Goal: Transaction & Acquisition: Purchase product/service

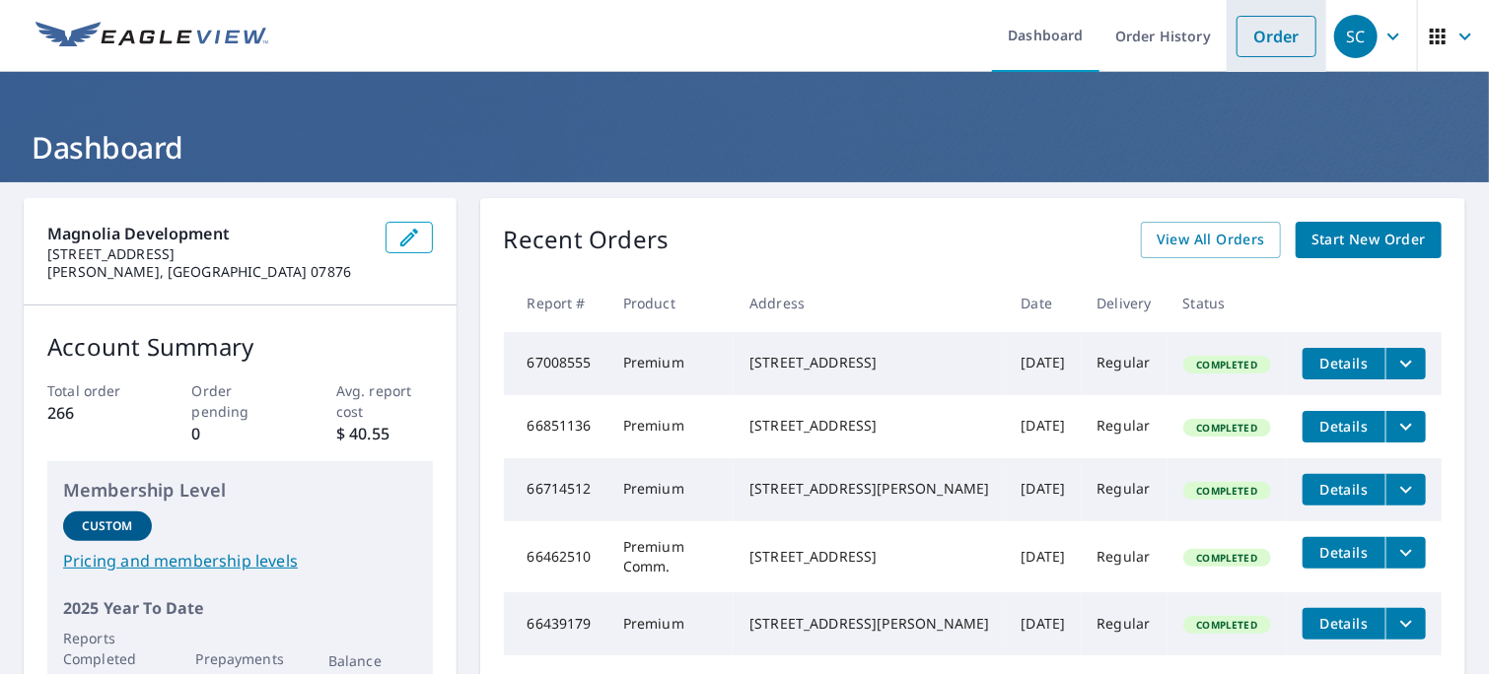
click at [1254, 41] on link "Order" at bounding box center [1276, 36] width 80 height 41
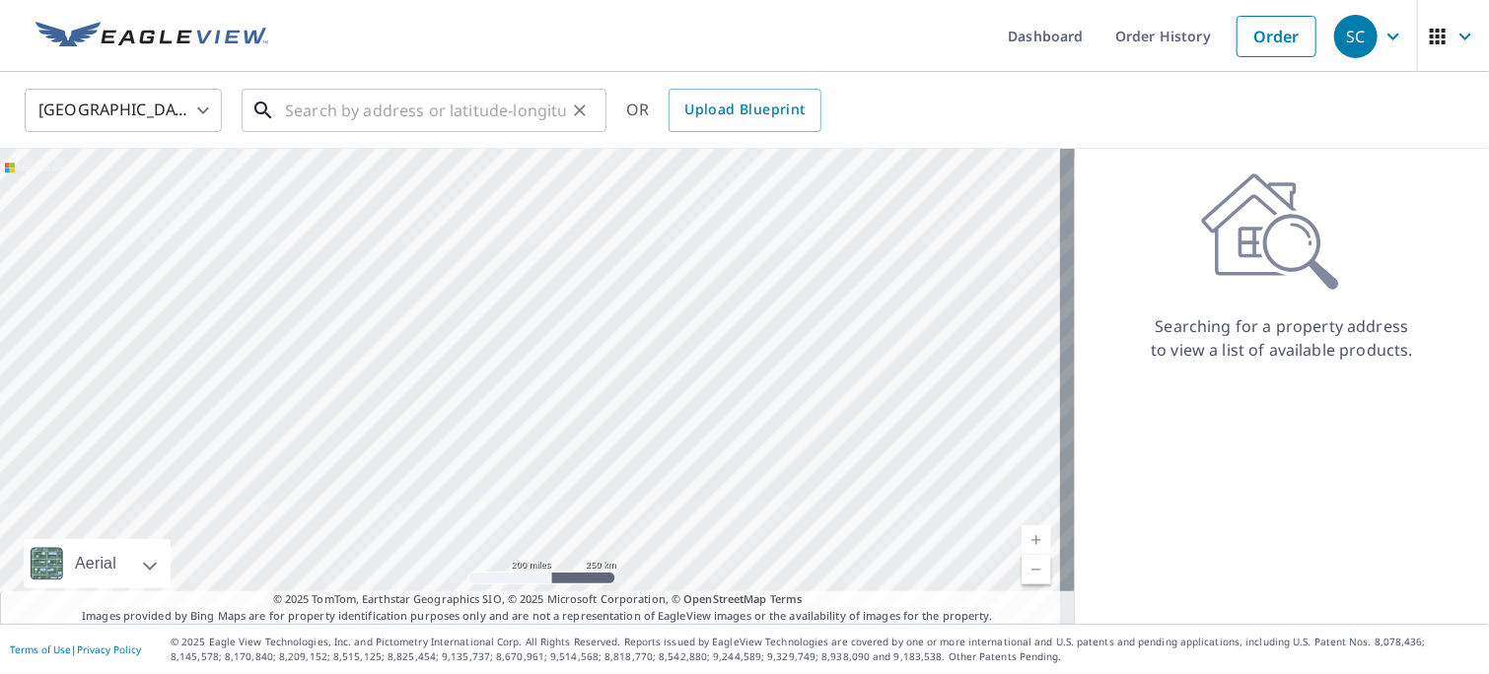
click at [296, 117] on input "text" at bounding box center [425, 110] width 281 height 55
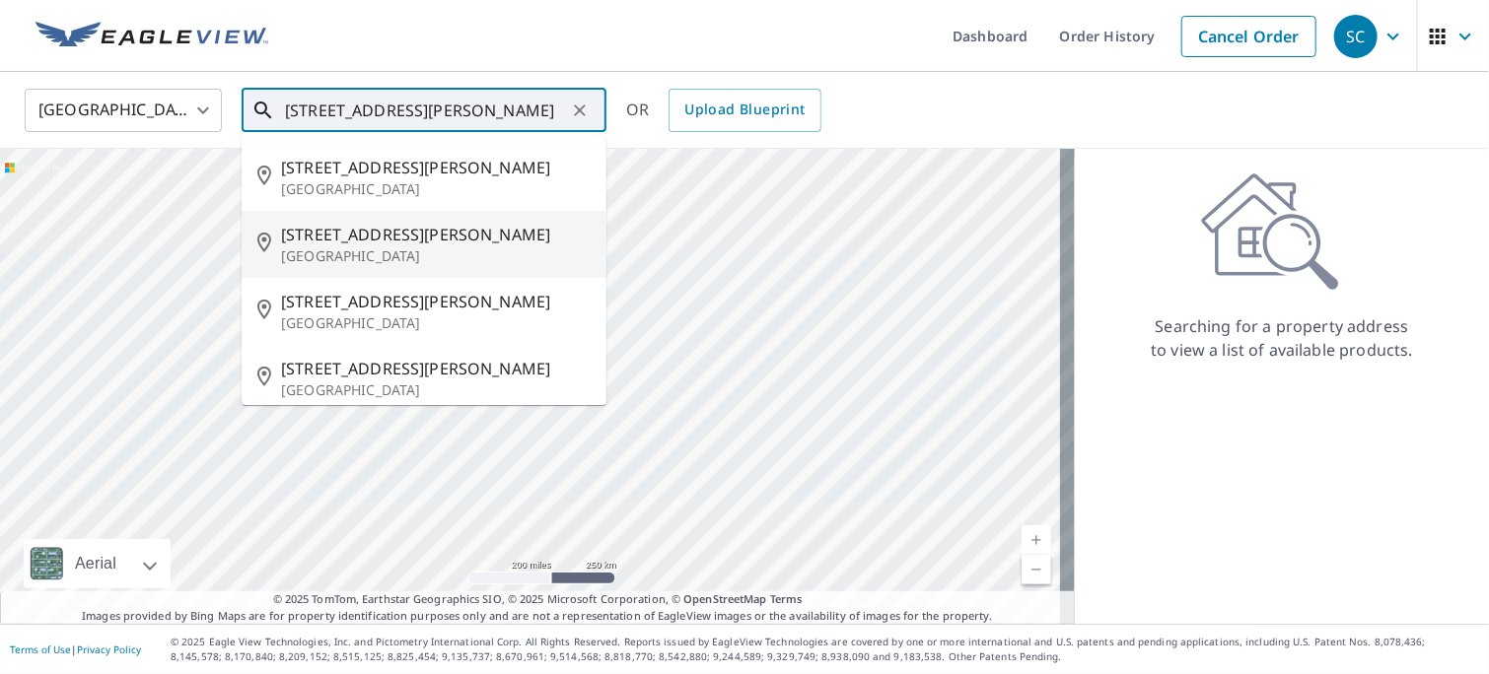
click at [339, 232] on span "[STREET_ADDRESS][PERSON_NAME]" at bounding box center [436, 235] width 310 height 24
type input "[STREET_ADDRESS][PERSON_NAME]"
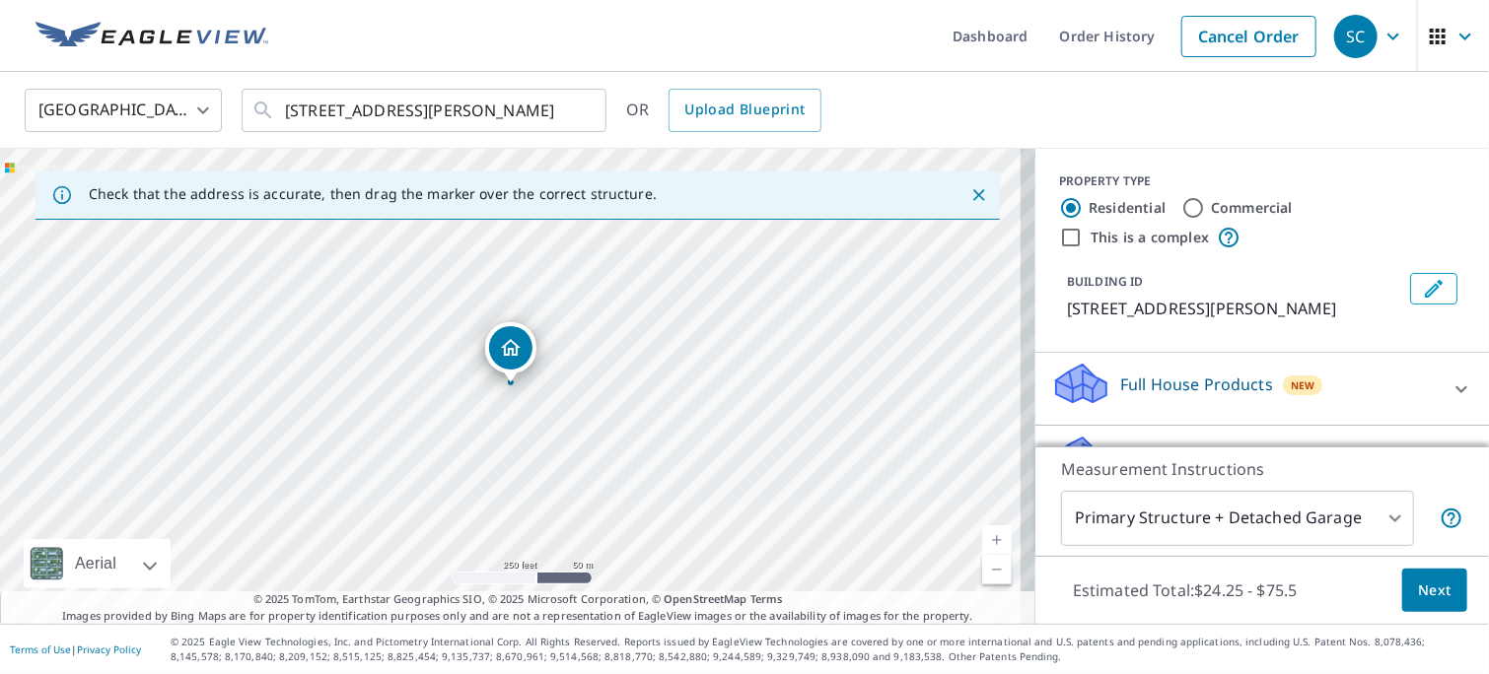
click at [1422, 595] on span "Next" at bounding box center [1435, 591] width 34 height 25
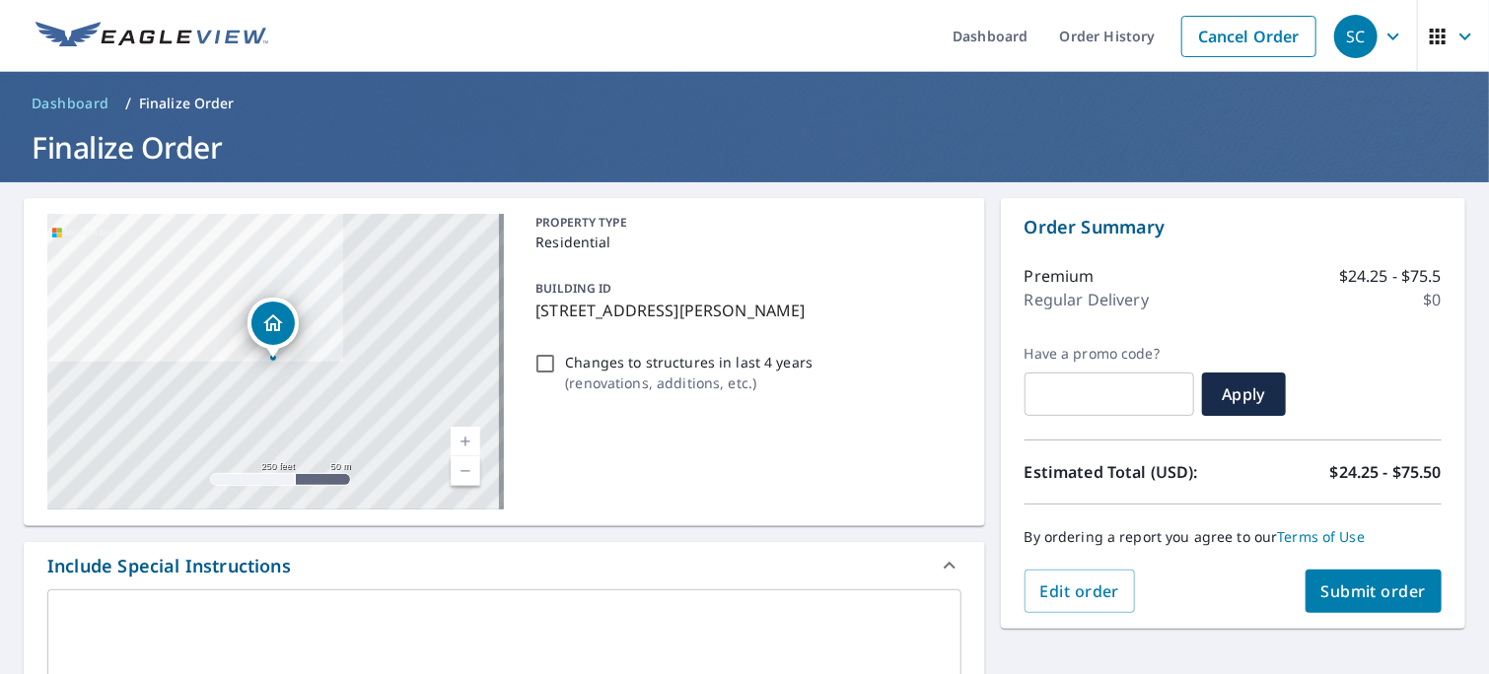
click at [1384, 594] on span "Submit order" at bounding box center [1373, 592] width 105 height 22
checkbox input "true"
